Goal: Task Accomplishment & Management: Complete application form

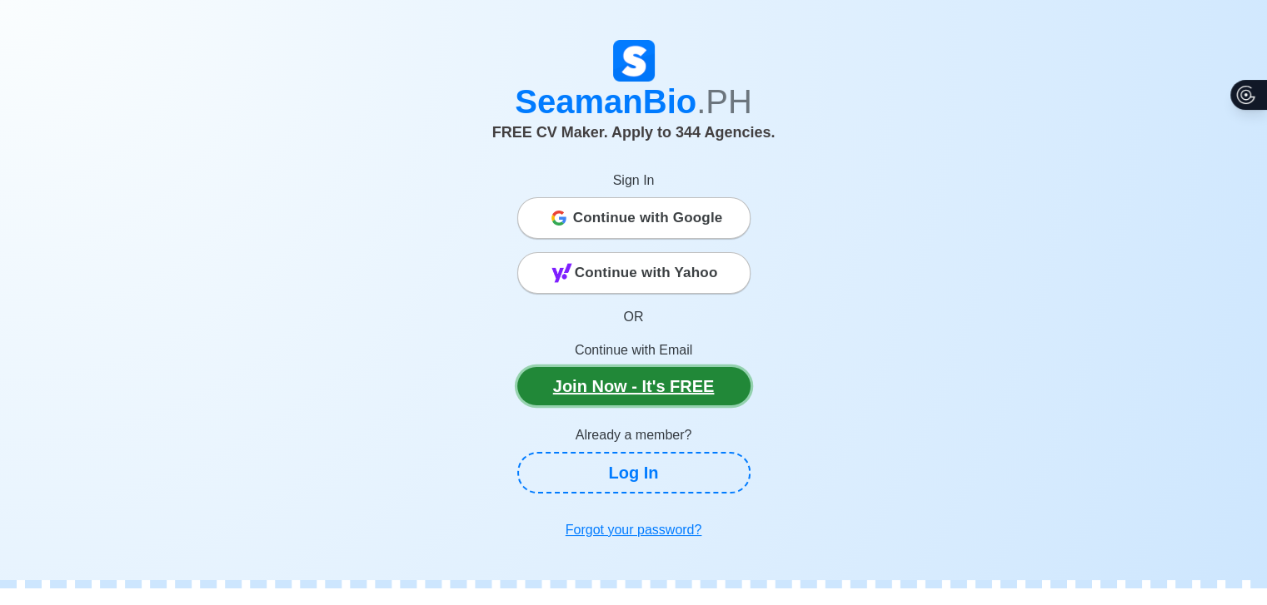
click at [614, 394] on link "Join Now - It's FREE" at bounding box center [633, 386] width 233 height 38
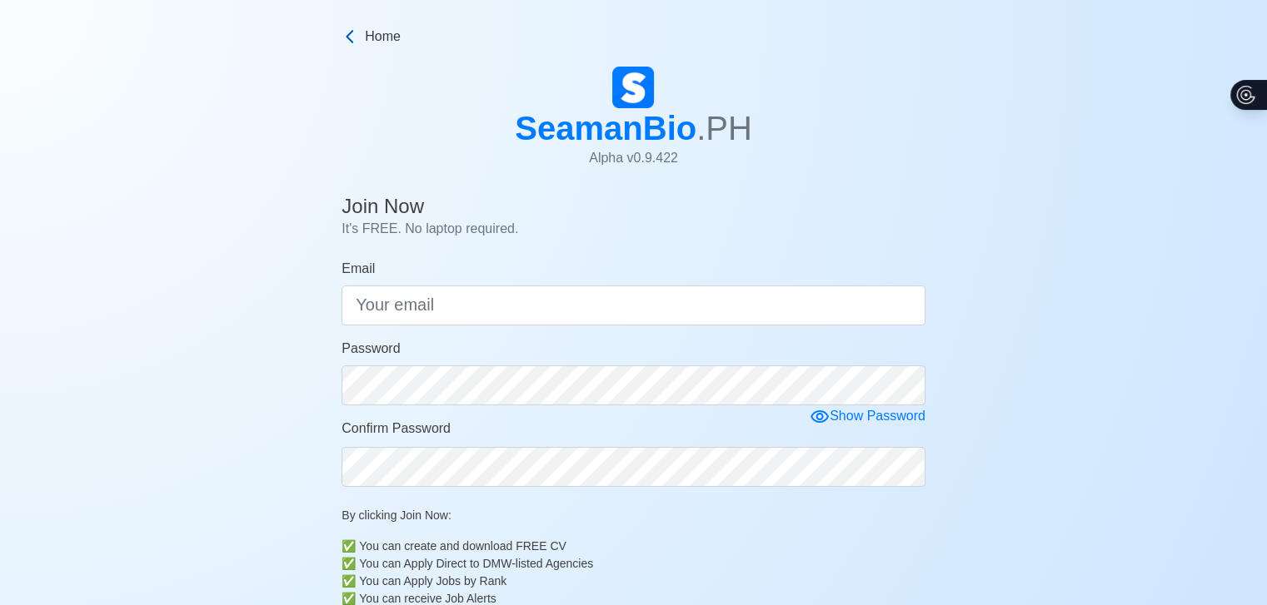
click at [360, 42] on link "Home" at bounding box center [633, 37] width 584 height 20
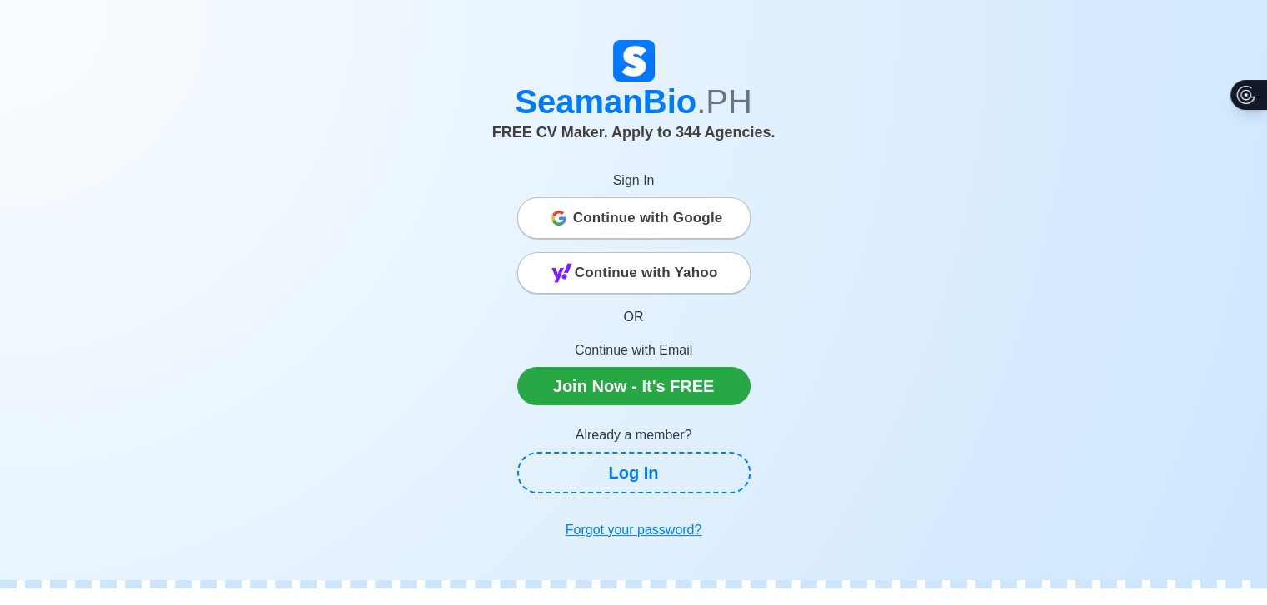
click at [620, 229] on span "Continue with Google" at bounding box center [648, 218] width 150 height 33
click at [599, 221] on span "Continue with Google" at bounding box center [648, 218] width 150 height 33
click at [639, 202] on span "Continue with Google" at bounding box center [648, 218] width 150 height 33
